Goal: Task Accomplishment & Management: Manage account settings

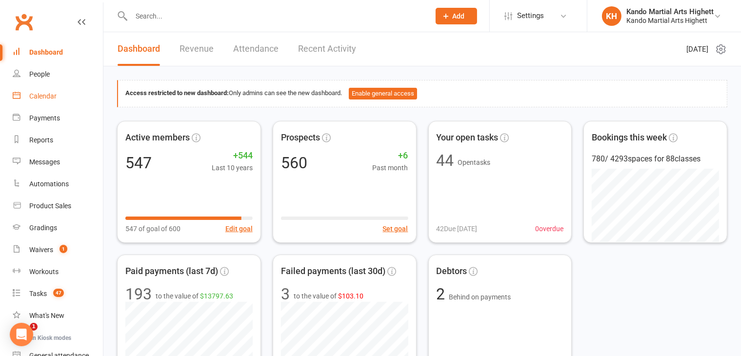
click at [36, 94] on div "Calendar" at bounding box center [42, 96] width 27 height 8
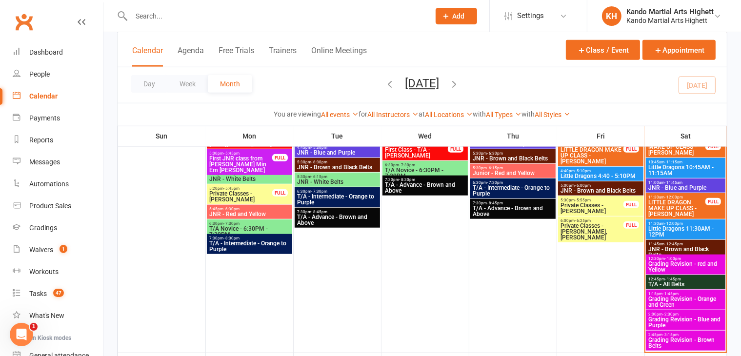
scroll to position [964, 0]
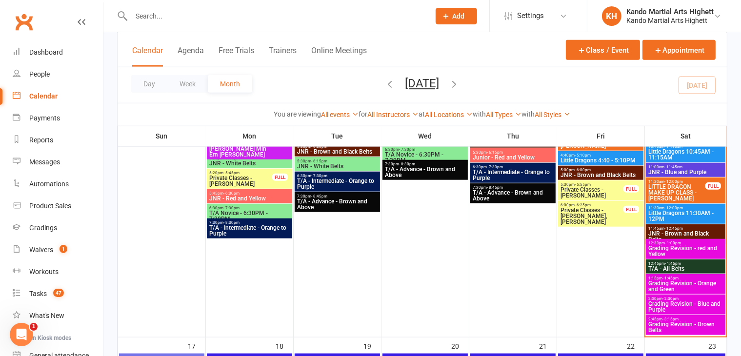
click at [668, 210] on span "Little Dragons 11:30AM - 12PM" at bounding box center [686, 216] width 76 height 12
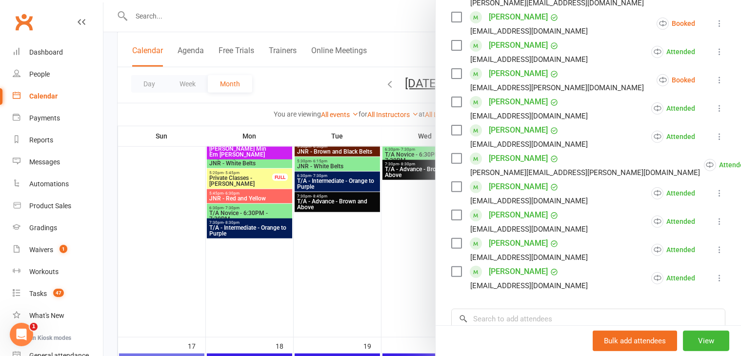
scroll to position [0, 0]
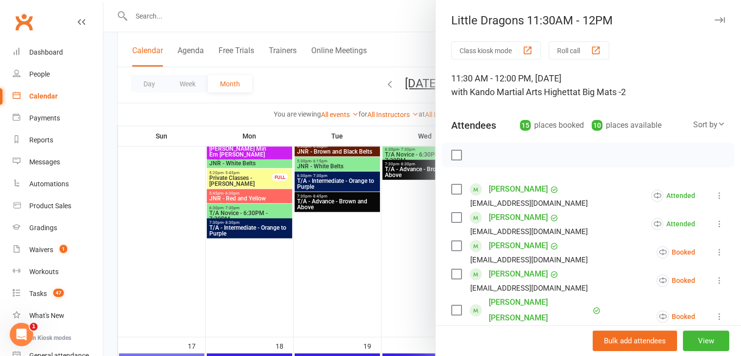
click at [291, 93] on div at bounding box center [422, 178] width 638 height 356
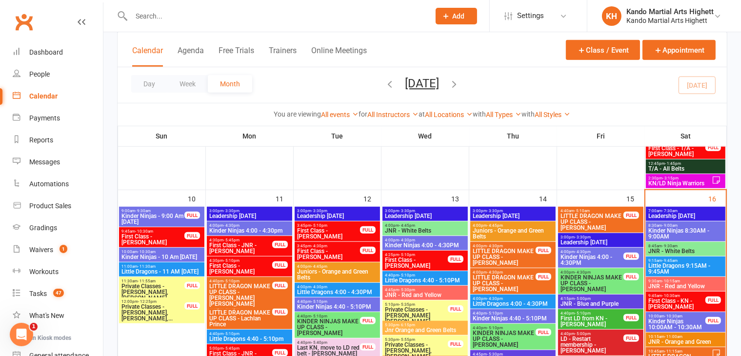
scroll to position [732, 0]
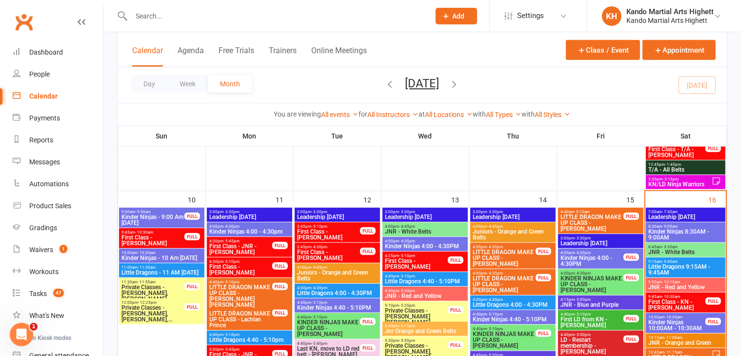
click at [671, 231] on span "Kinder Ninjas 8:30AM - 9:00AM" at bounding box center [686, 235] width 76 height 12
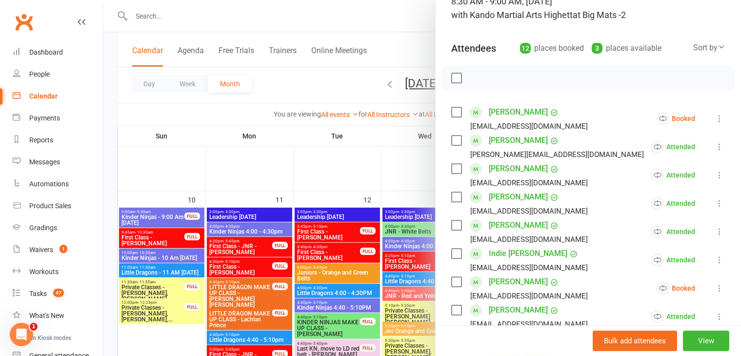
scroll to position [0, 0]
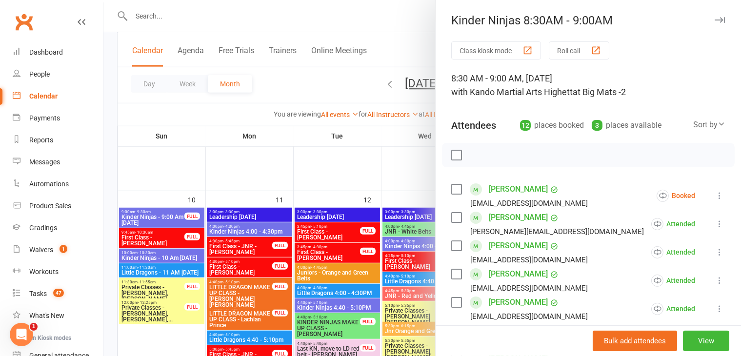
click at [714, 16] on button "button" at bounding box center [720, 20] width 12 height 12
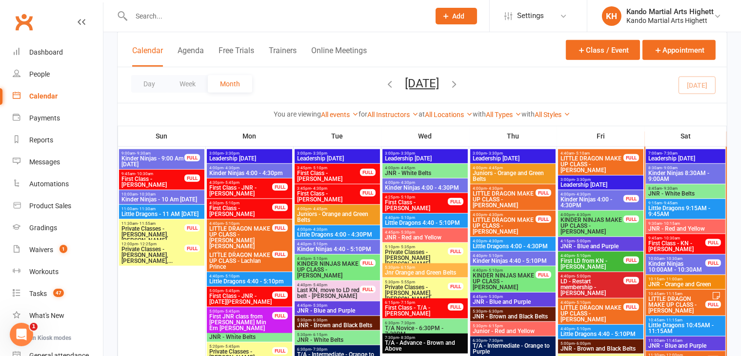
scroll to position [792, 0]
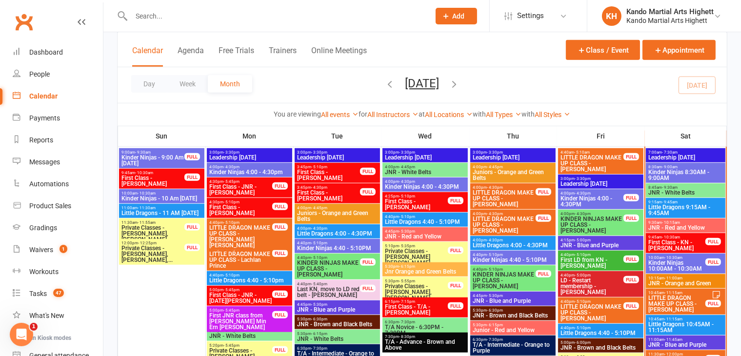
click at [675, 264] on span "Kinder Ninjas 10:00AM - 10:30AM" at bounding box center [677, 266] width 59 height 12
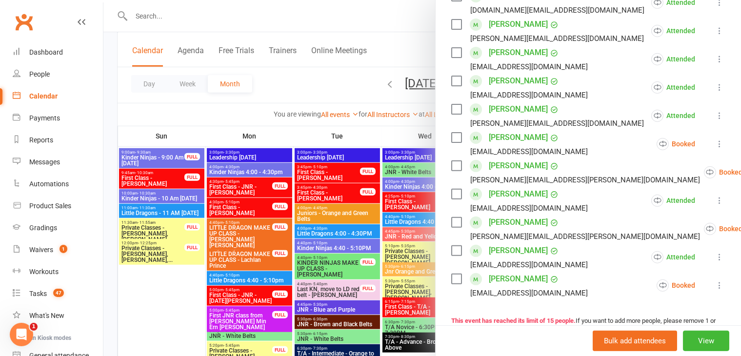
scroll to position [455, 0]
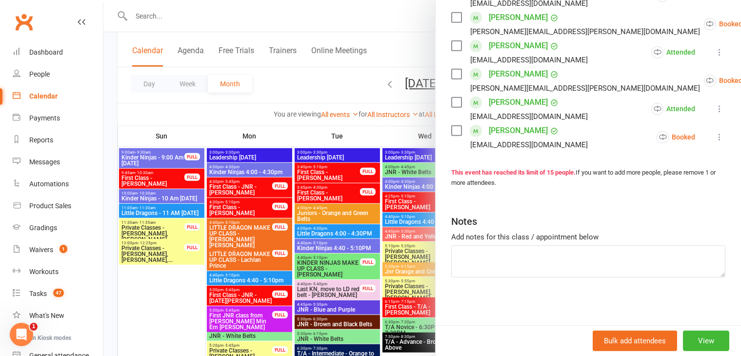
click at [292, 95] on div at bounding box center [422, 178] width 638 height 356
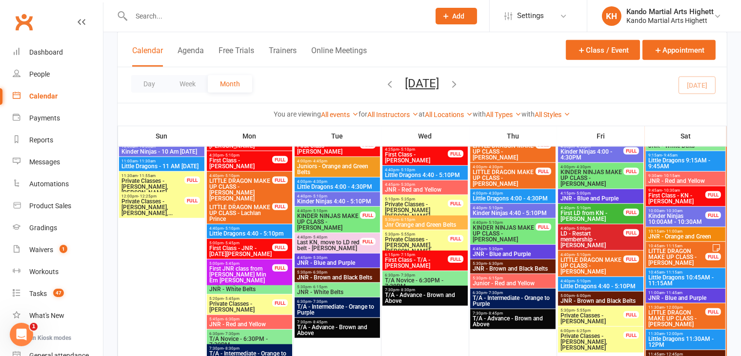
scroll to position [806, 0]
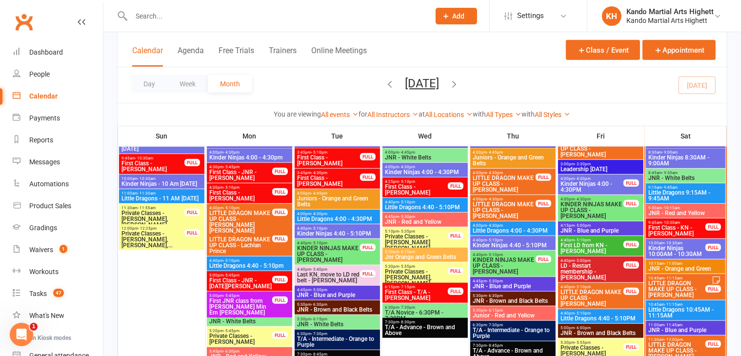
click at [658, 191] on span "Little Dragons 9:15AM - 9:45AM" at bounding box center [686, 196] width 76 height 12
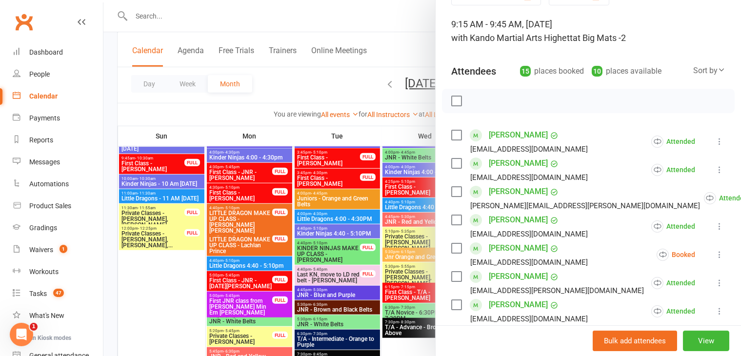
scroll to position [55, 0]
click at [416, 35] on div at bounding box center [422, 178] width 638 height 356
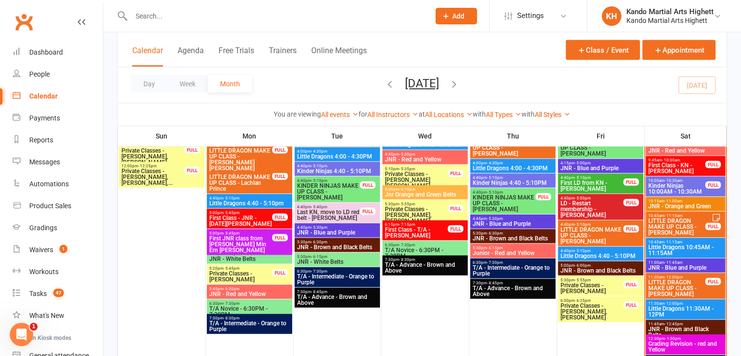
scroll to position [882, 0]
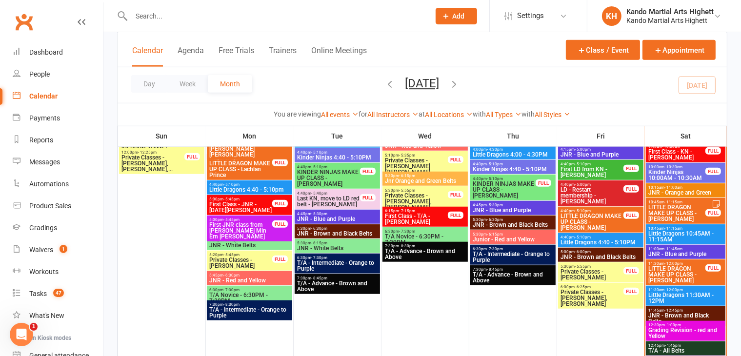
click at [666, 231] on span "Little Dragons 10:45AM - 11:15AM" at bounding box center [686, 237] width 76 height 12
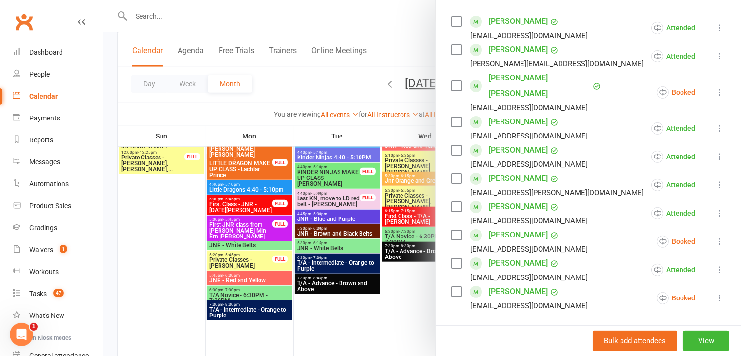
scroll to position [177, 0]
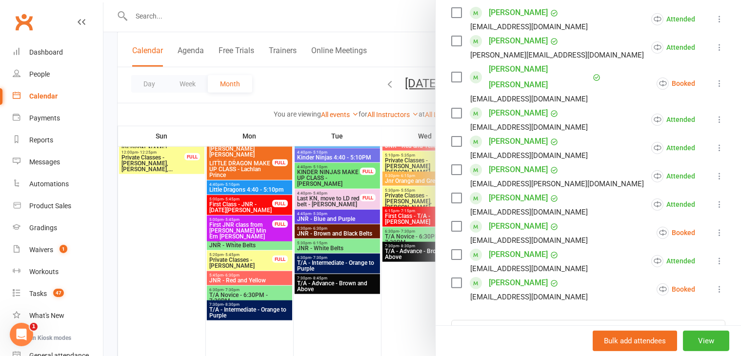
click at [228, 24] on div at bounding box center [422, 178] width 638 height 356
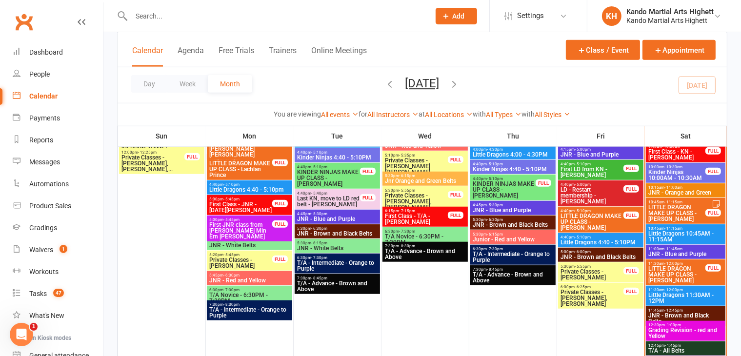
click at [700, 234] on span "Little Dragons 10:45AM - 11:15AM" at bounding box center [686, 237] width 76 height 12
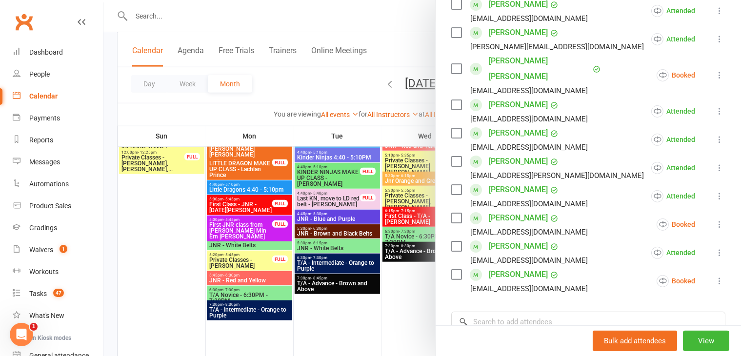
scroll to position [195, 0]
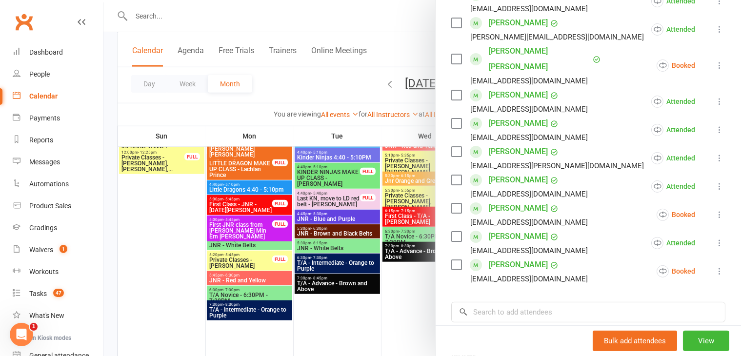
click at [167, 203] on div at bounding box center [422, 178] width 638 height 356
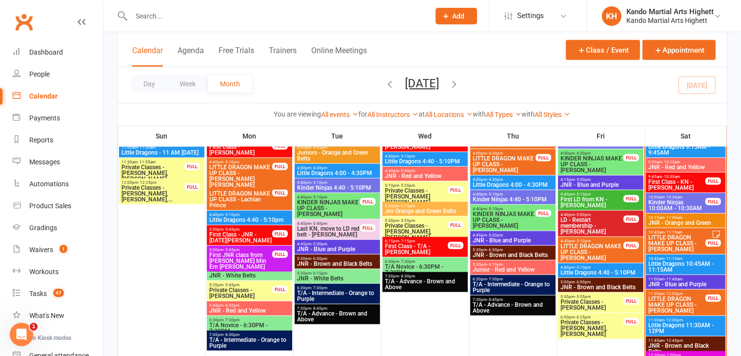
scroll to position [851, 0]
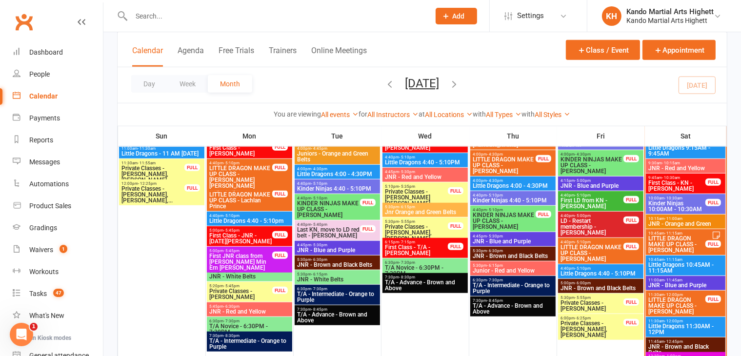
click at [659, 152] on span "Little Dragons 9:15AM - 9:45AM" at bounding box center [686, 151] width 76 height 12
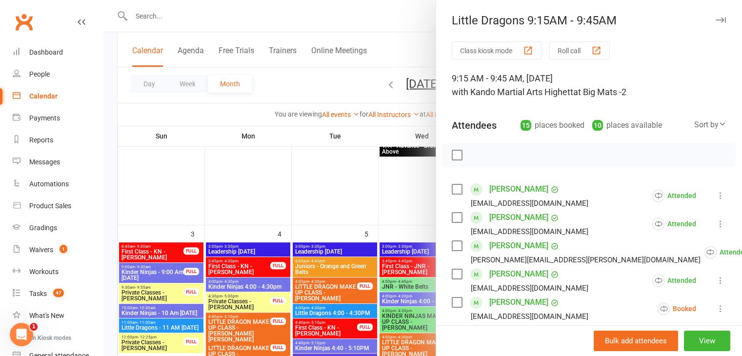
scroll to position [176, 0]
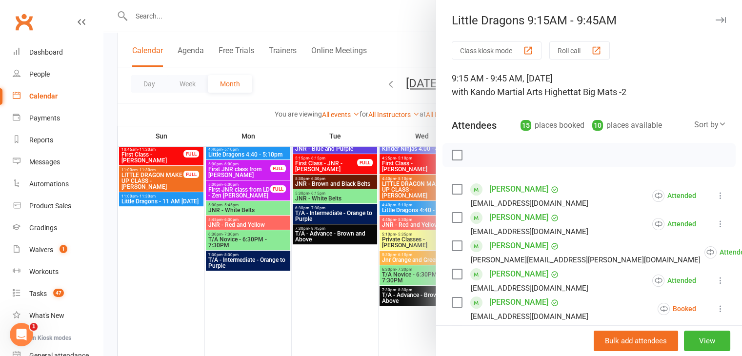
click at [716, 20] on icon "button" at bounding box center [721, 20] width 10 height 6
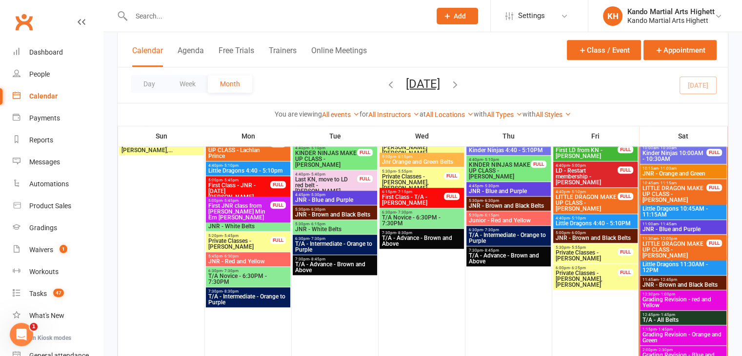
scroll to position [879, 0]
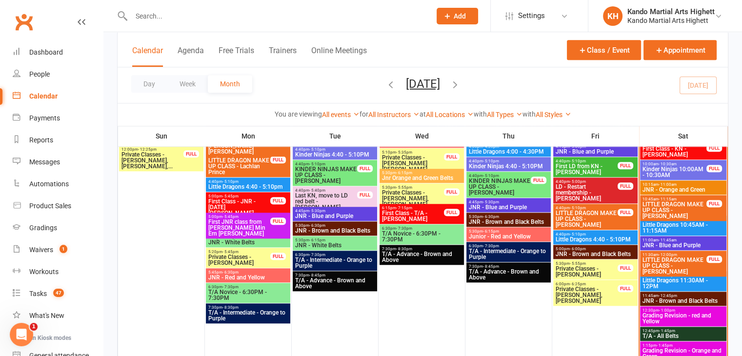
click at [661, 284] on span "Little Dragons 11:30AM - 12PM" at bounding box center [683, 284] width 82 height 12
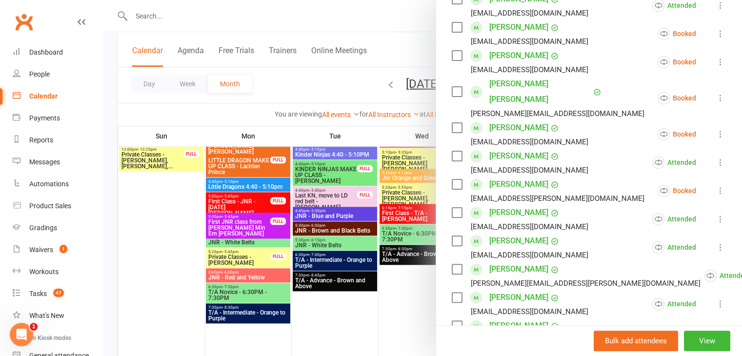
scroll to position [219, 0]
click at [716, 158] on icon at bounding box center [721, 163] width 10 height 10
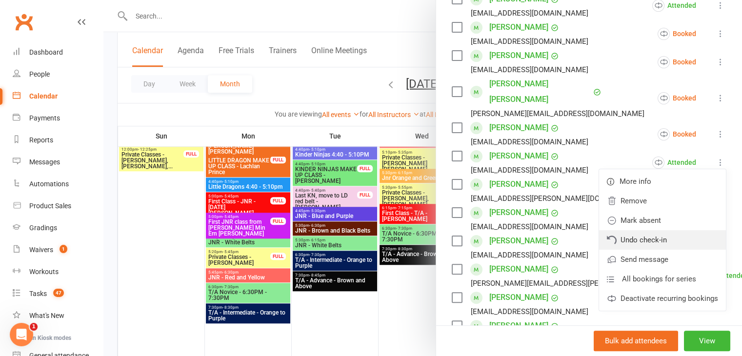
click at [626, 230] on link "Undo check-in" at bounding box center [662, 240] width 127 height 20
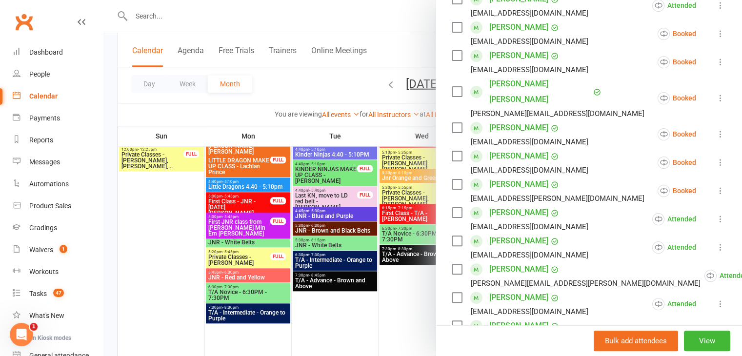
click at [716, 186] on icon at bounding box center [721, 191] width 10 height 10
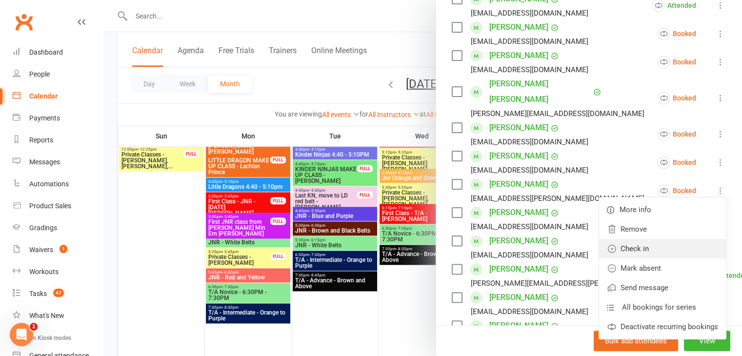
click at [626, 239] on link "Check in" at bounding box center [662, 249] width 127 height 20
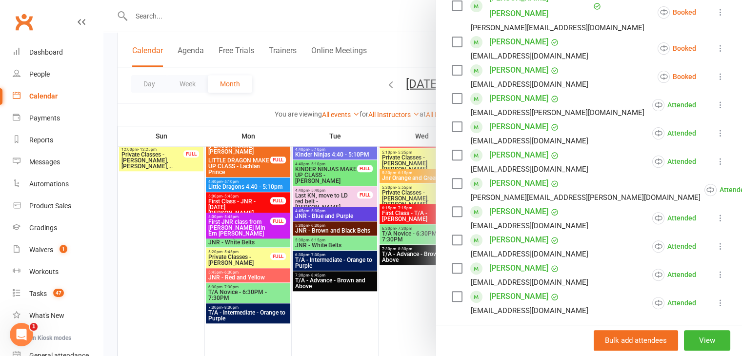
scroll to position [305, 0]
click at [377, 324] on div at bounding box center [422, 178] width 639 height 356
